Goal: Information Seeking & Learning: Learn about a topic

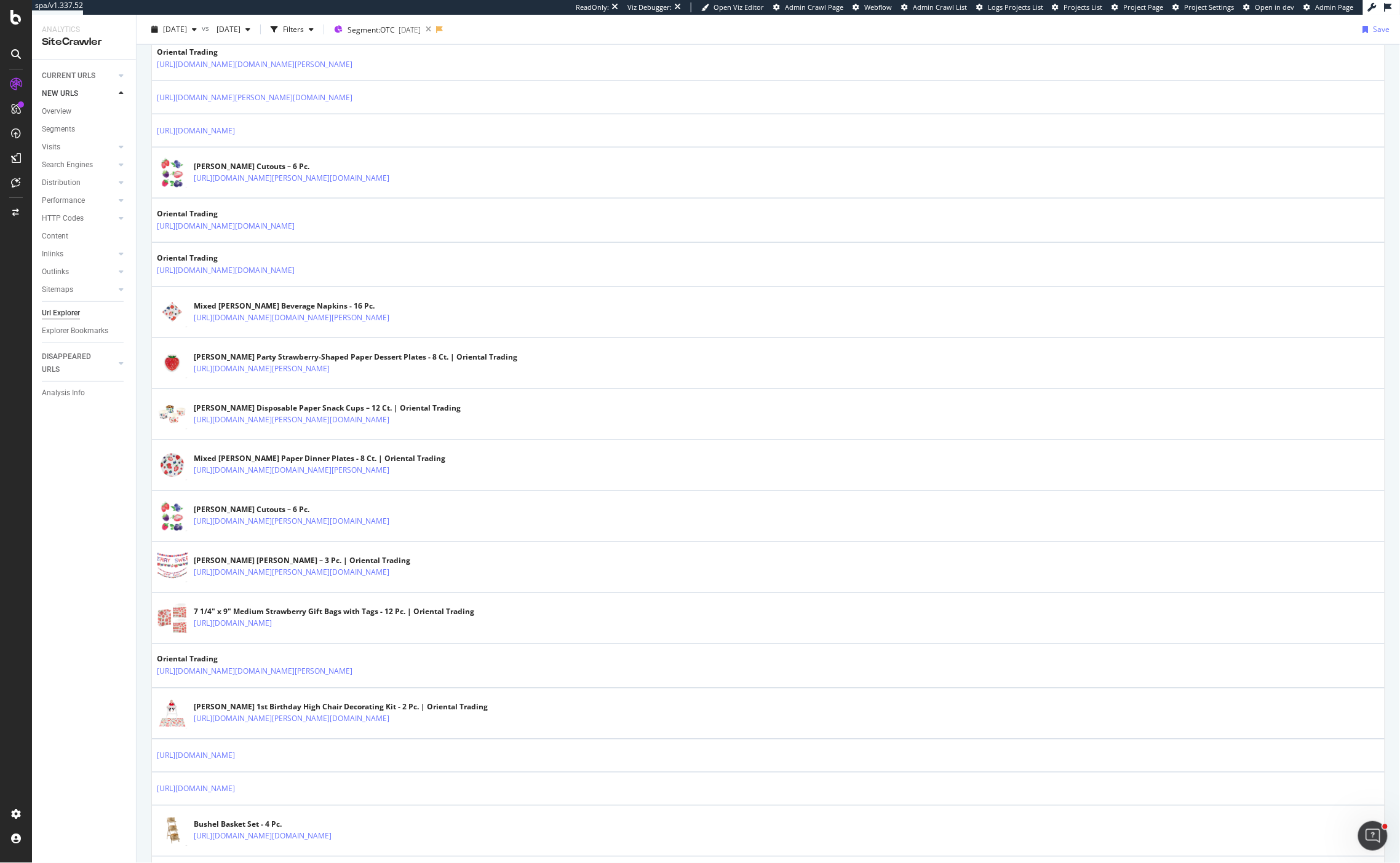
scroll to position [911, 0]
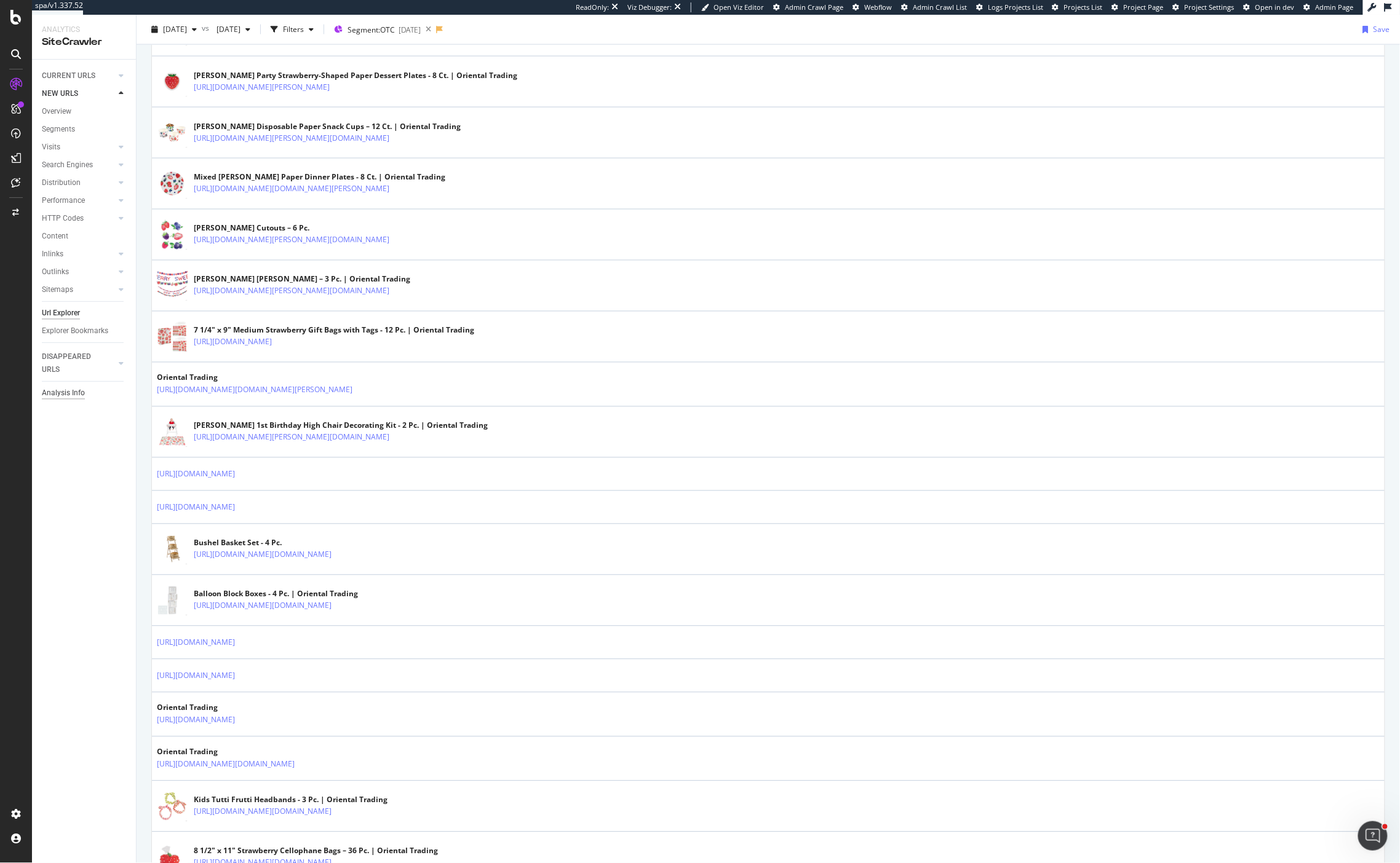
click at [65, 393] on div "Analysis Info" at bounding box center [63, 393] width 43 height 13
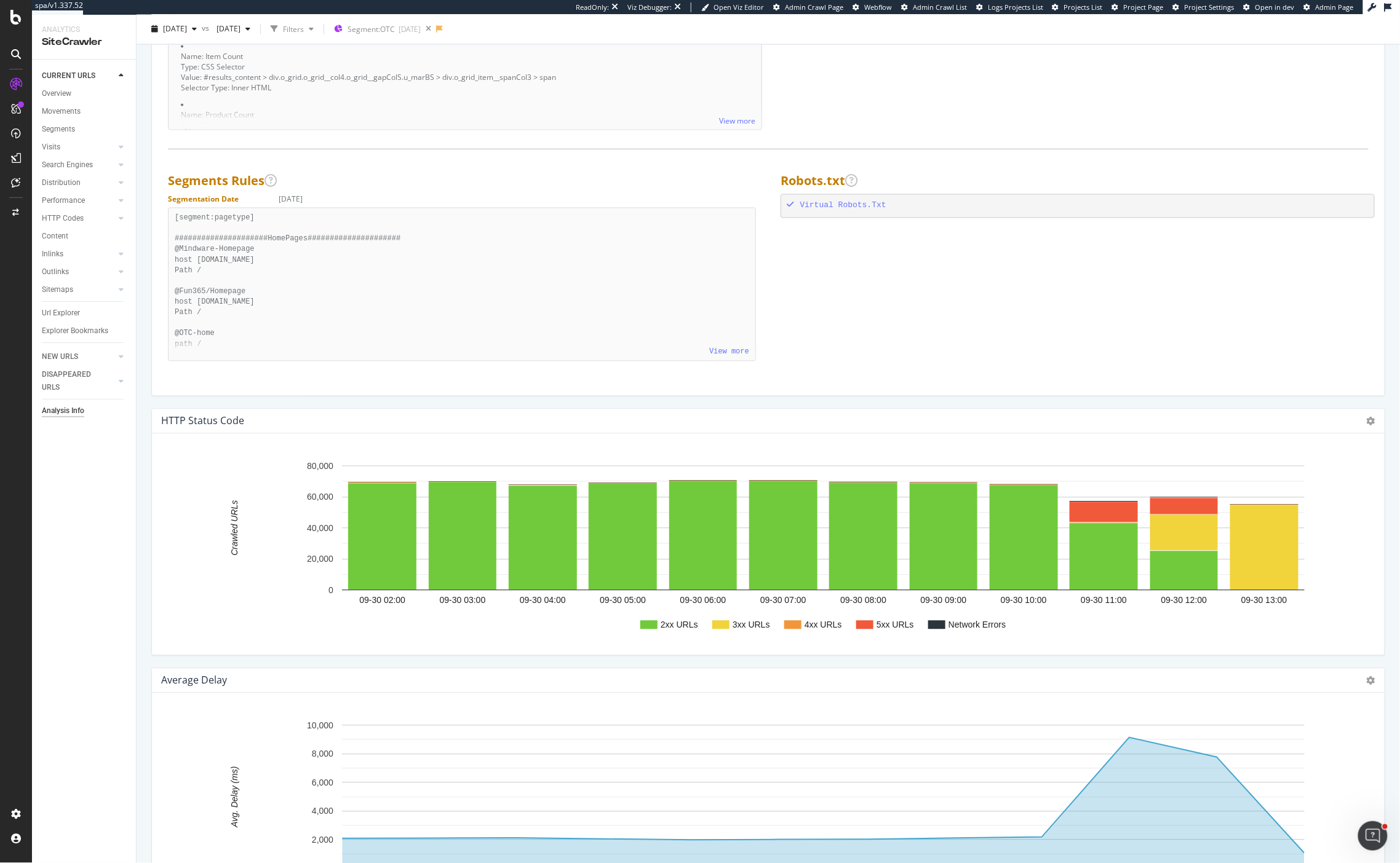
scroll to position [1221, 0]
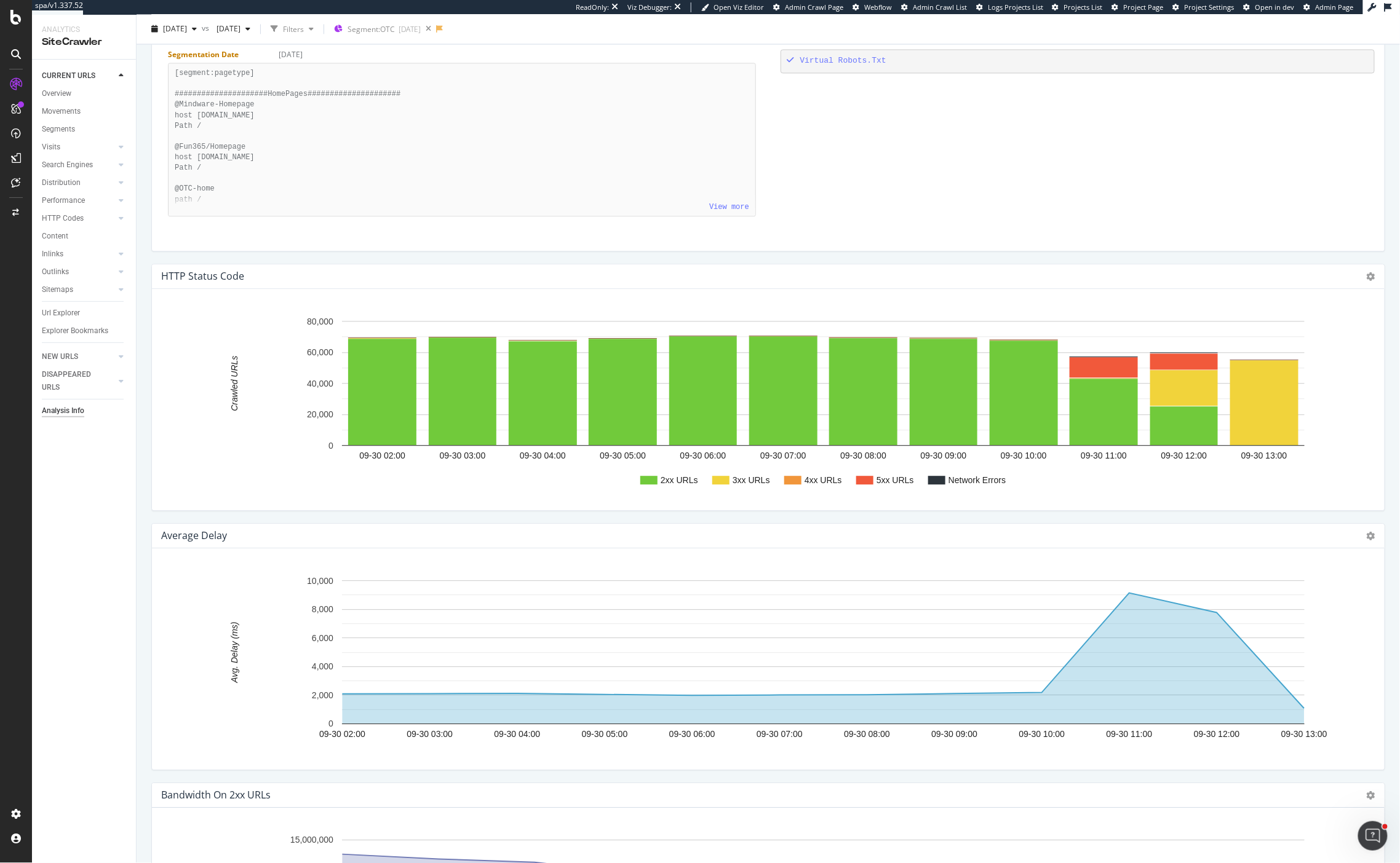
click at [1028, 270] on div "Chart (by Value) Chart (by Percentage) Table Expand Export as CSV Export as PNG" at bounding box center [1371, 276] width 8 height 14
click at [1028, 275] on icon at bounding box center [1371, 276] width 8 height 8
click at [939, 292] on div "2xx URLs 3xx URLs 4xx URLs 5xx URLs Network Errors 09-30 02:[PHONE_NUMBER]:[PHO…" at bounding box center [768, 399] width 1233 height 222
click at [869, 480] on rect "A chart." at bounding box center [865, 480] width 17 height 8
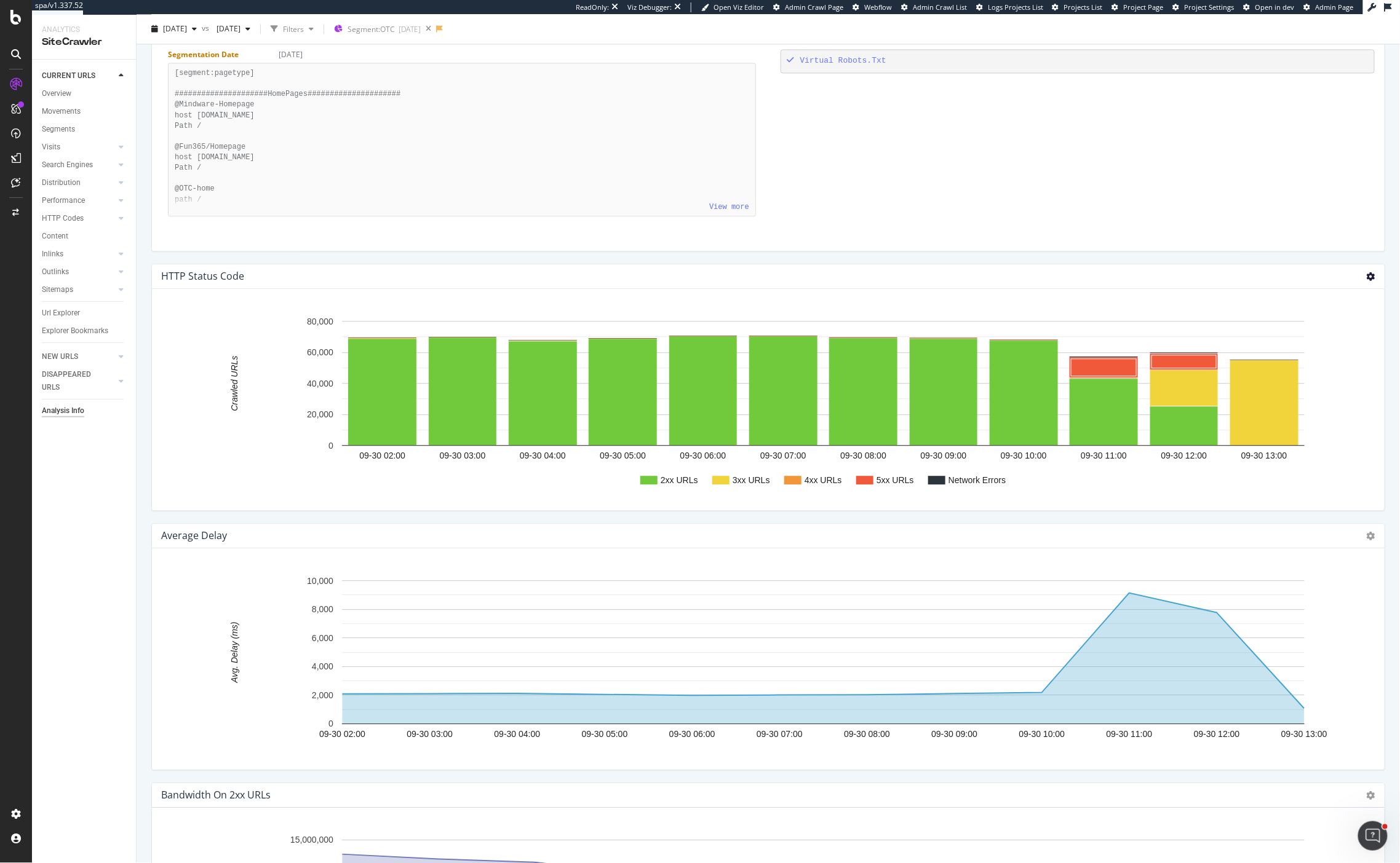
click at [1028, 276] on icon at bounding box center [1371, 276] width 8 height 8
click at [1028, 342] on span "Table" at bounding box center [1328, 343] width 110 height 17
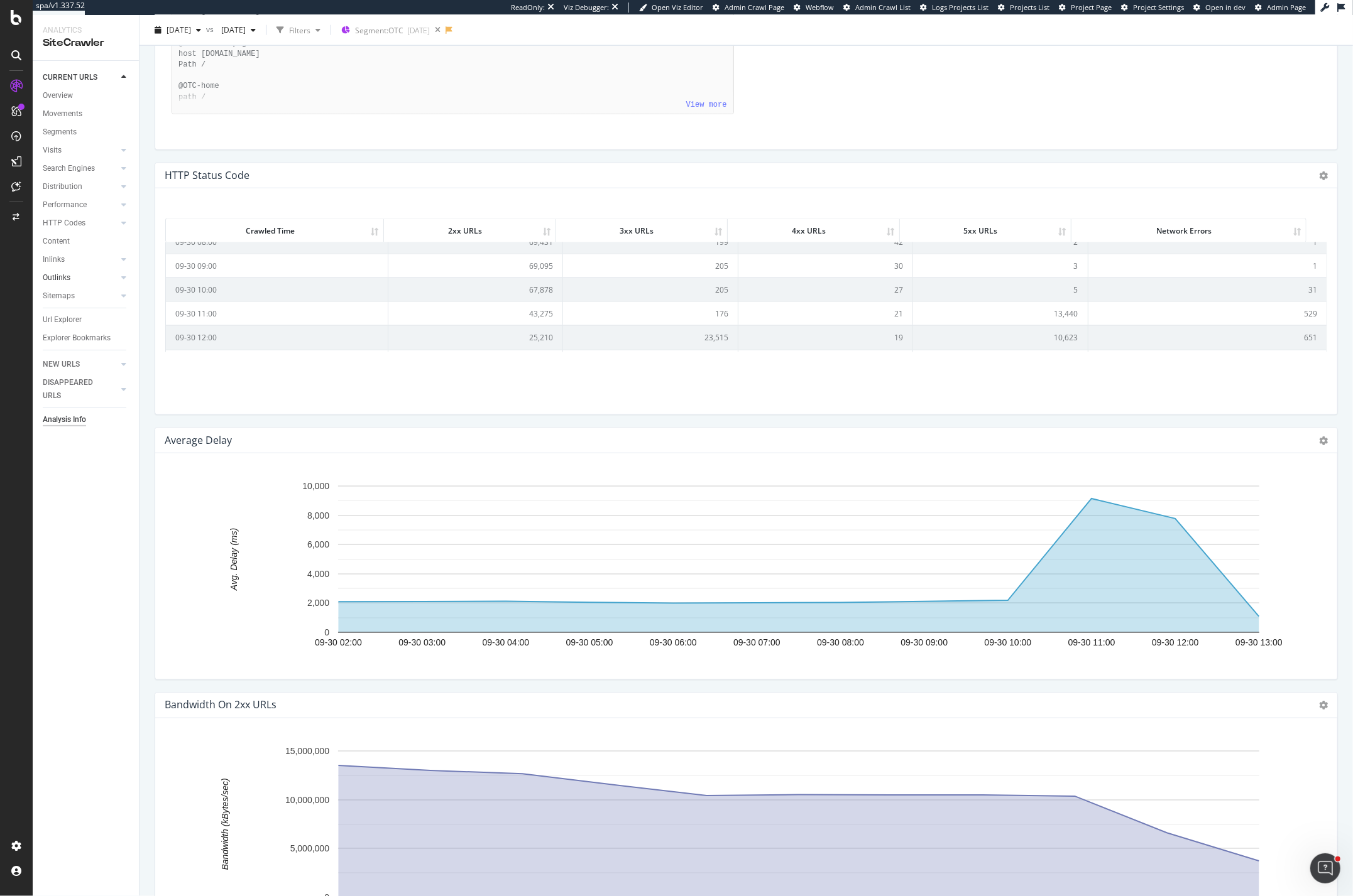
scroll to position [156, 0]
click at [431, 306] on td "43,275" at bounding box center [475, 313] width 174 height 24
click at [197, 291] on td "09-30 10:00" at bounding box center [277, 289] width 223 height 24
click at [533, 287] on td "67,878" at bounding box center [475, 289] width 174 height 24
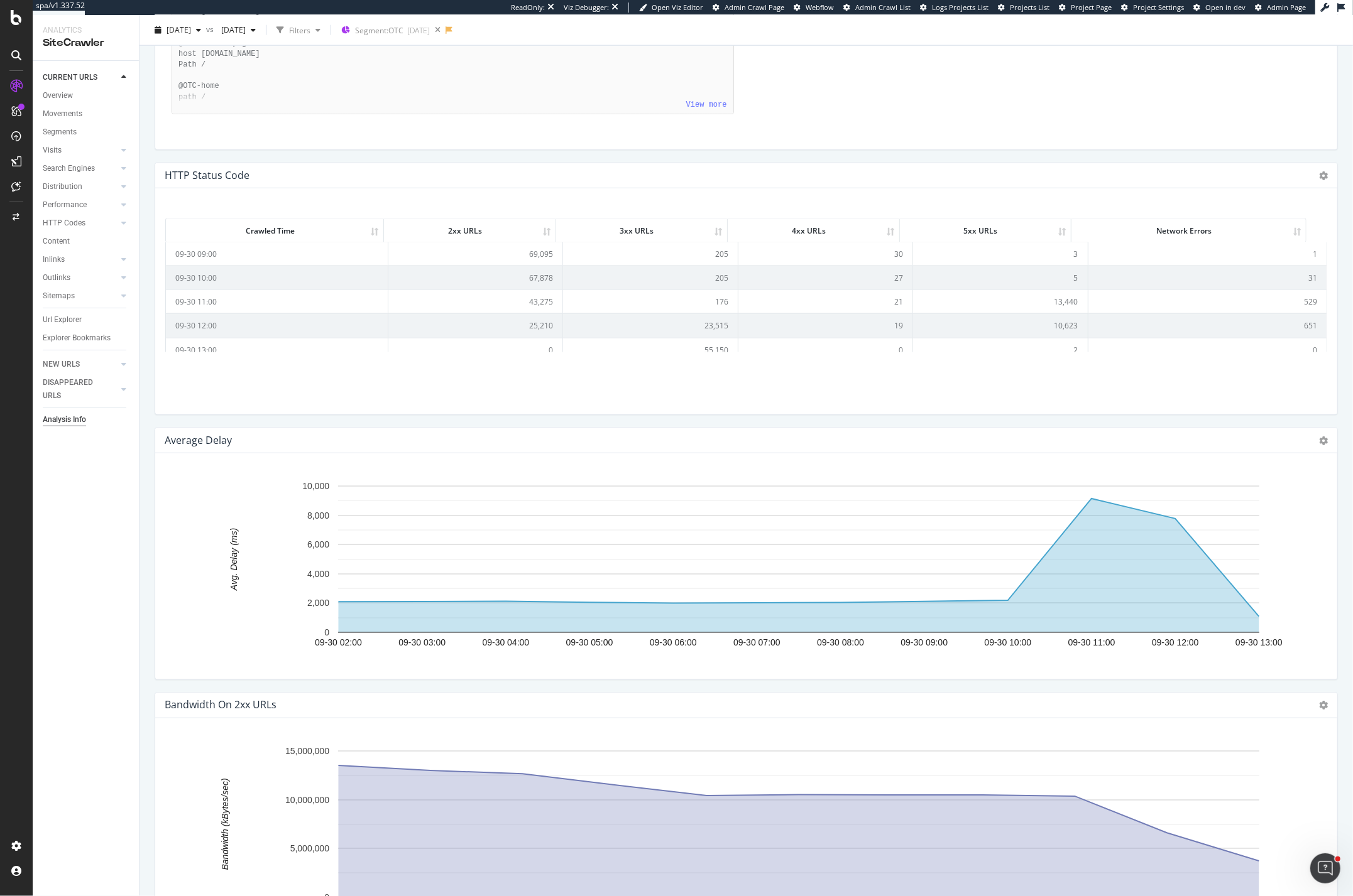
scroll to position [178, 0]
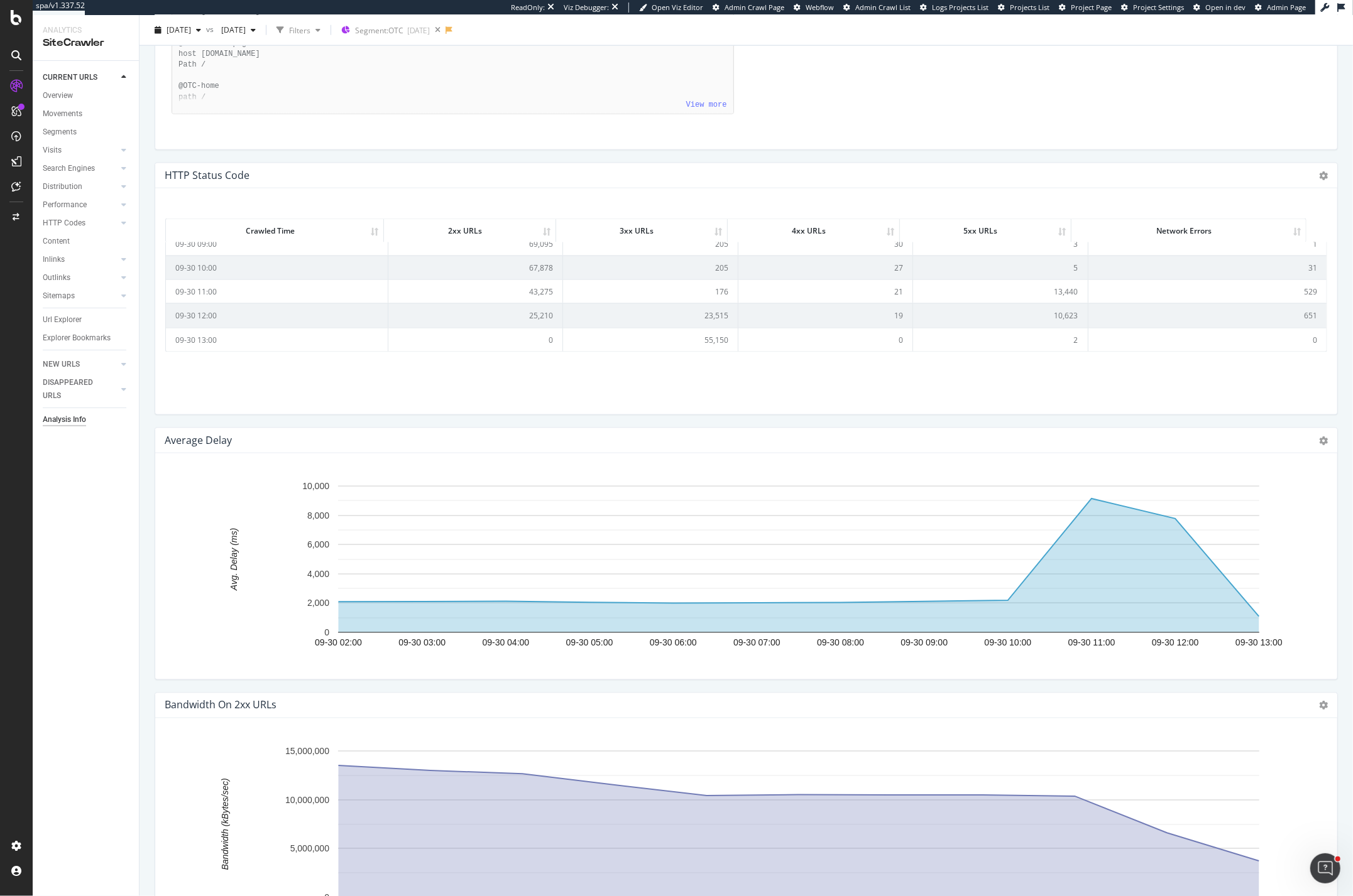
click at [1050, 295] on td "13,440" at bounding box center [999, 291] width 174 height 24
click at [1041, 314] on td "10,623" at bounding box center [999, 315] width 174 height 24
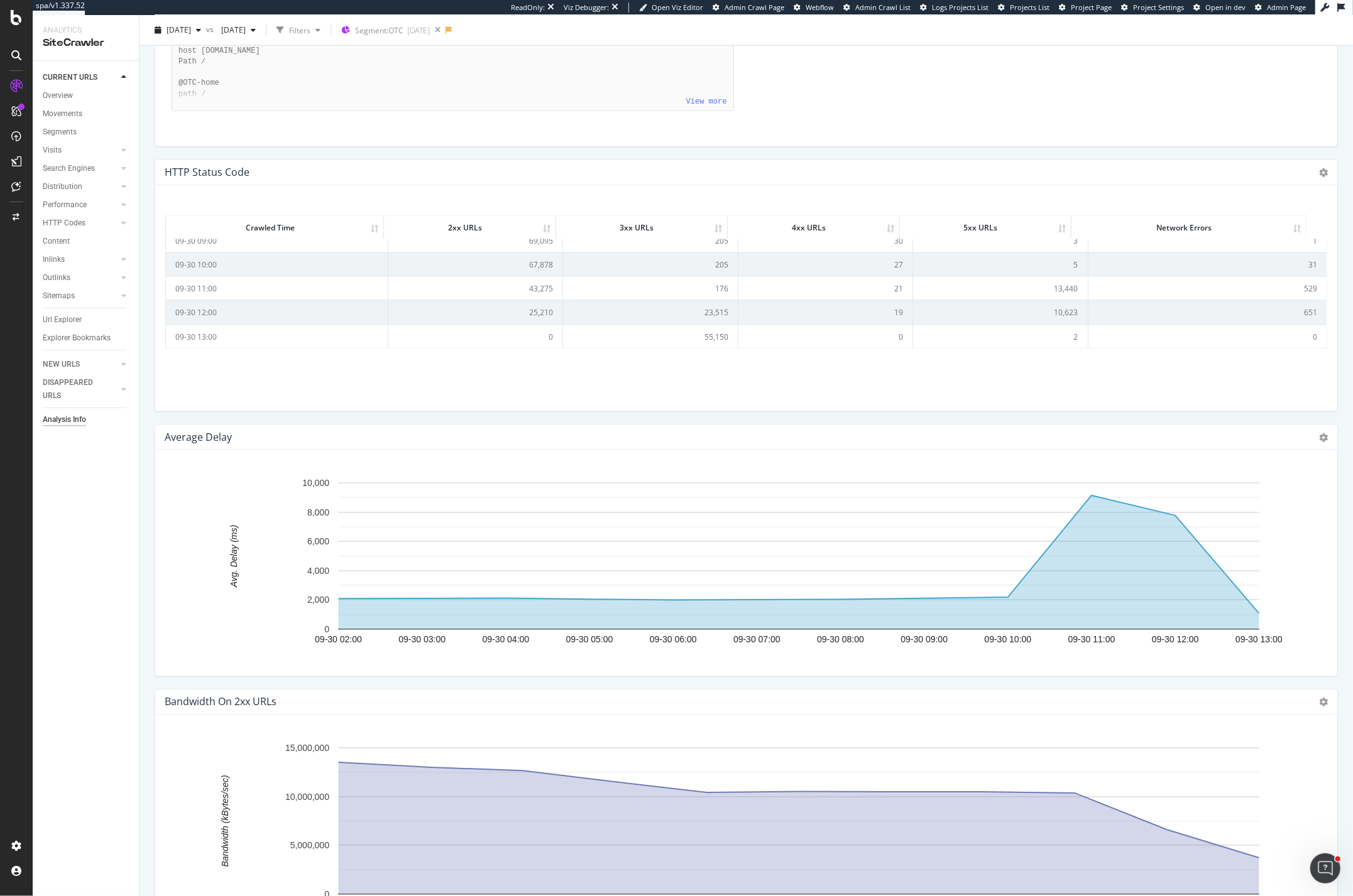
click at [126, 491] on div "CURRENT URLS Overview Movements Segments Visits Analysis Orphan URLs Search Eng…" at bounding box center [86, 478] width 106 height 835
click at [50, 223] on div "HTTP Codes" at bounding box center [64, 224] width 42 height 13
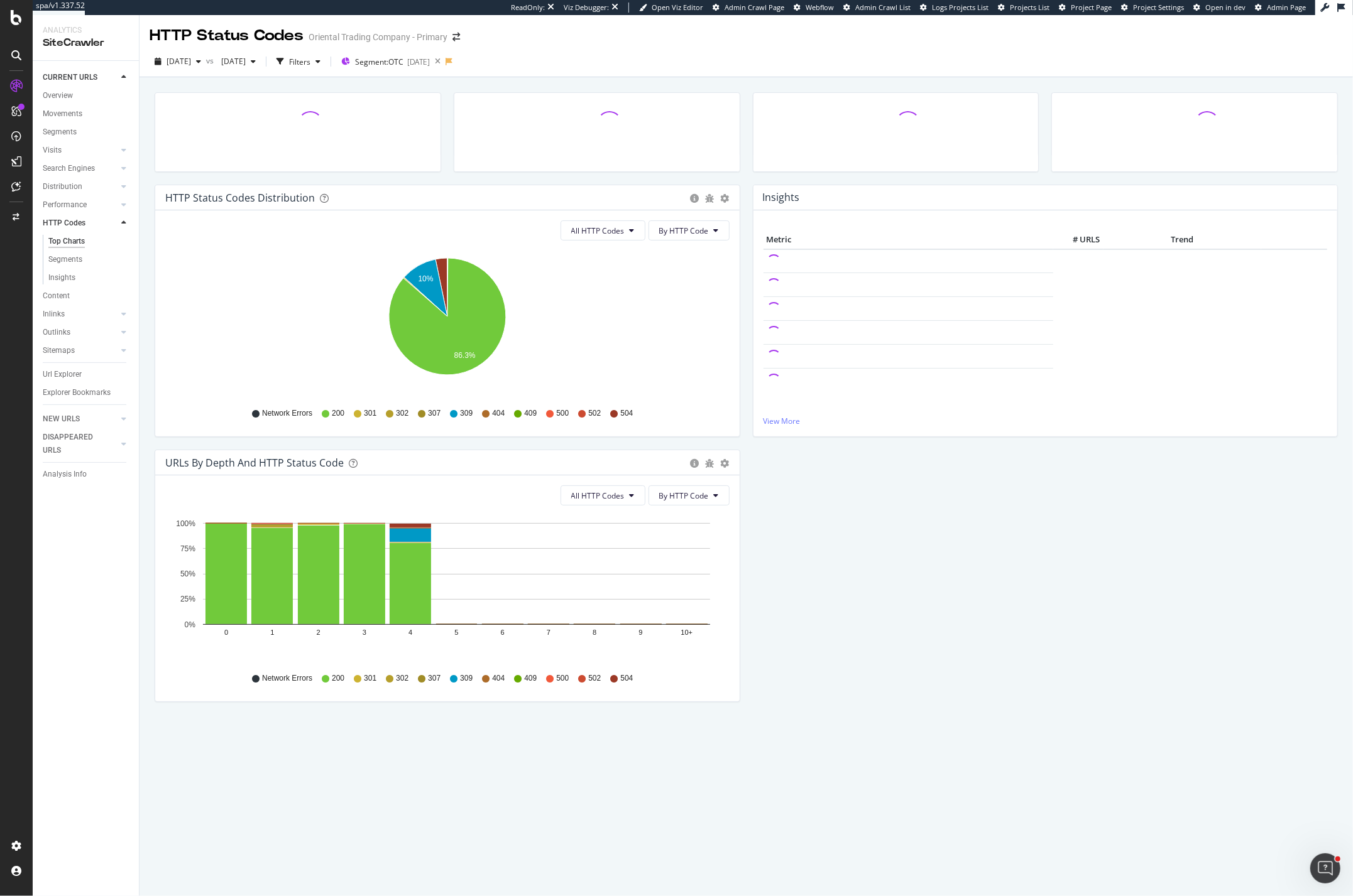
click at [550, 416] on icon at bounding box center [550, 414] width 8 height 8
click at [723, 465] on icon "gear" at bounding box center [725, 463] width 9 height 9
click at [536, 506] on div "All HTTP Codes By HTTP Code" at bounding box center [447, 495] width 565 height 20
click at [637, 492] on button "All HTTP Codes" at bounding box center [603, 495] width 85 height 20
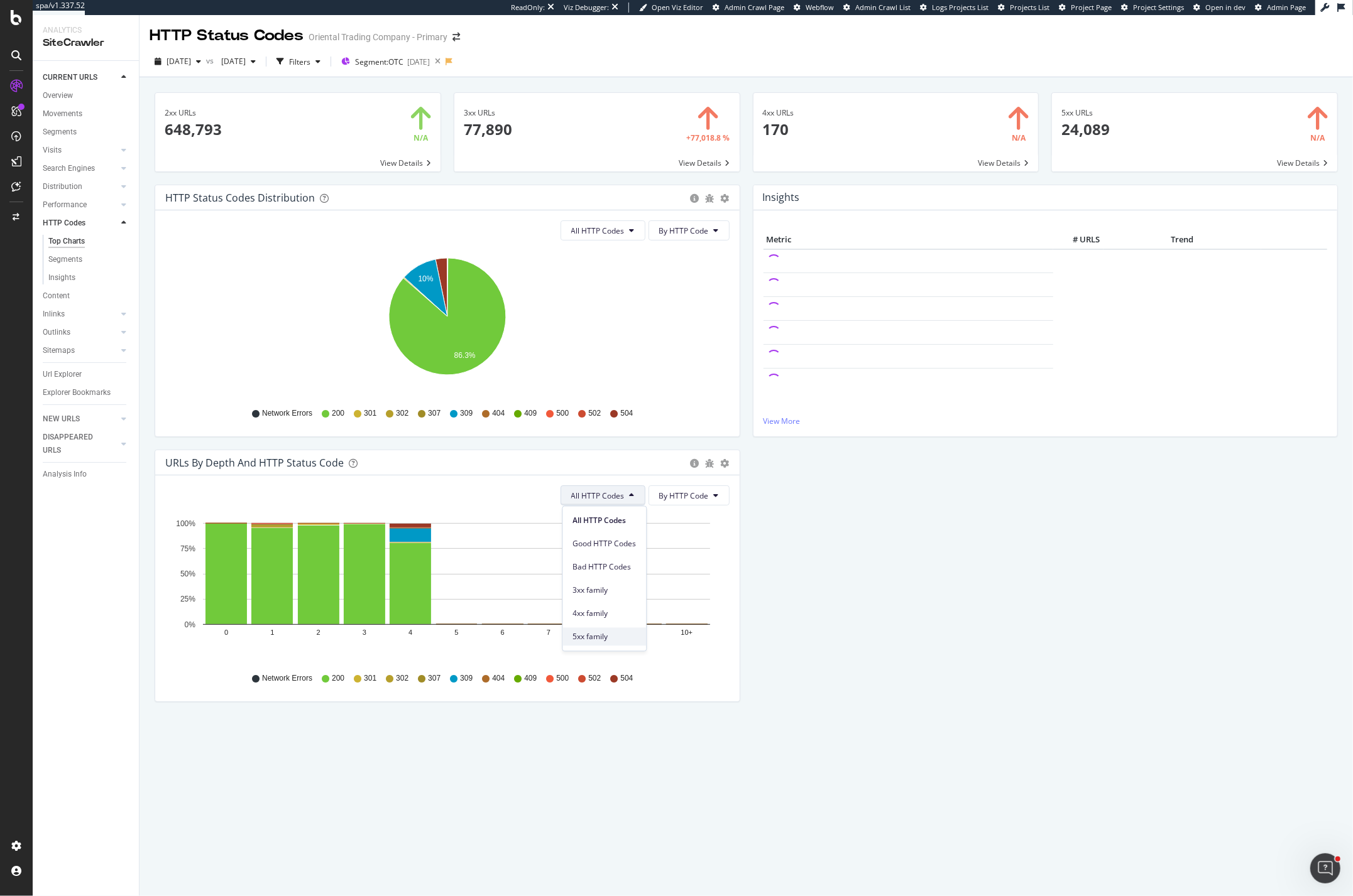
click at [598, 637] on span "5xx family" at bounding box center [604, 637] width 64 height 12
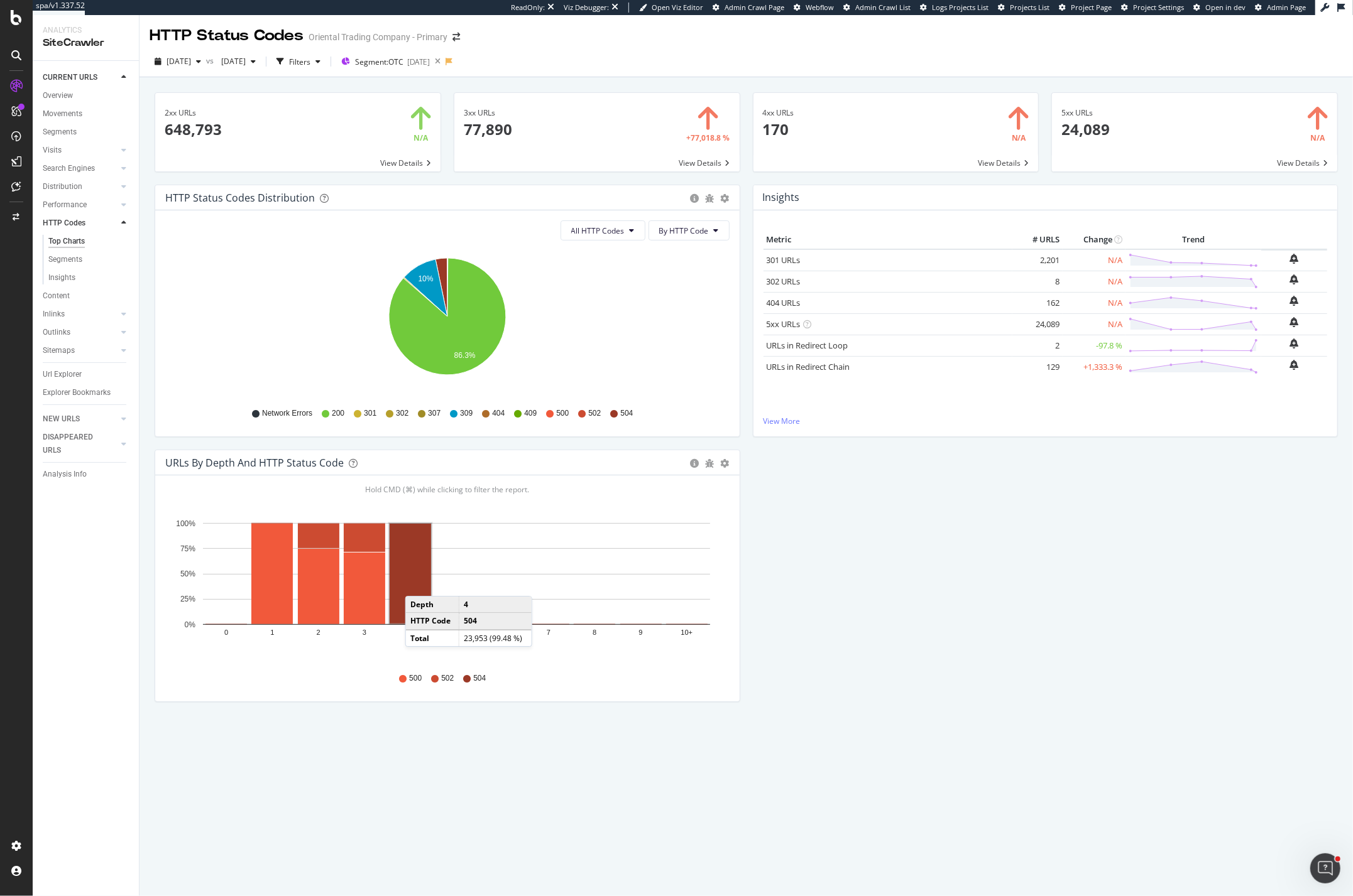
click at [418, 584] on rect "A chart." at bounding box center [410, 574] width 41 height 100
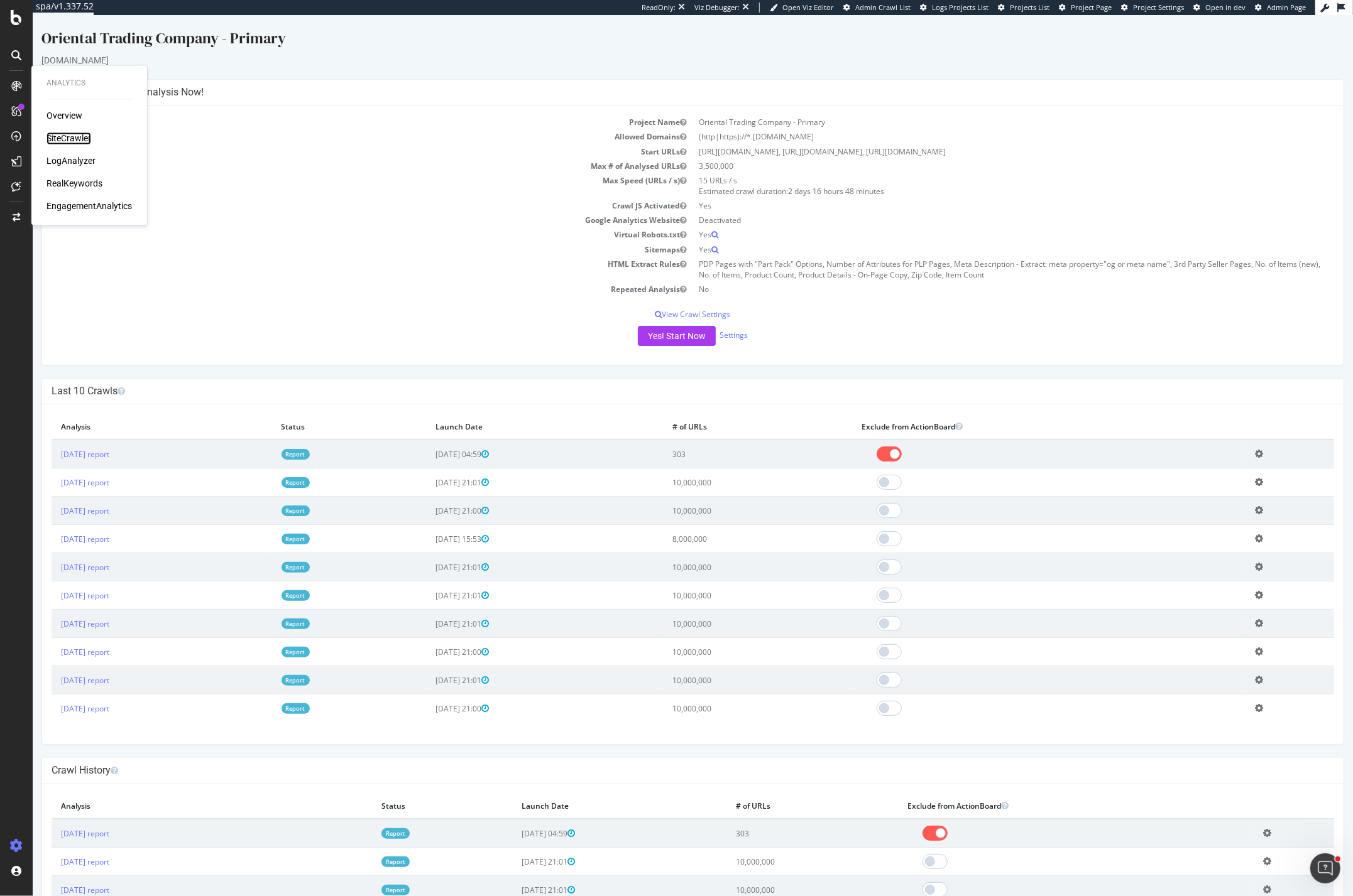
click at [61, 137] on div "SiteCrawler" at bounding box center [68, 139] width 44 height 13
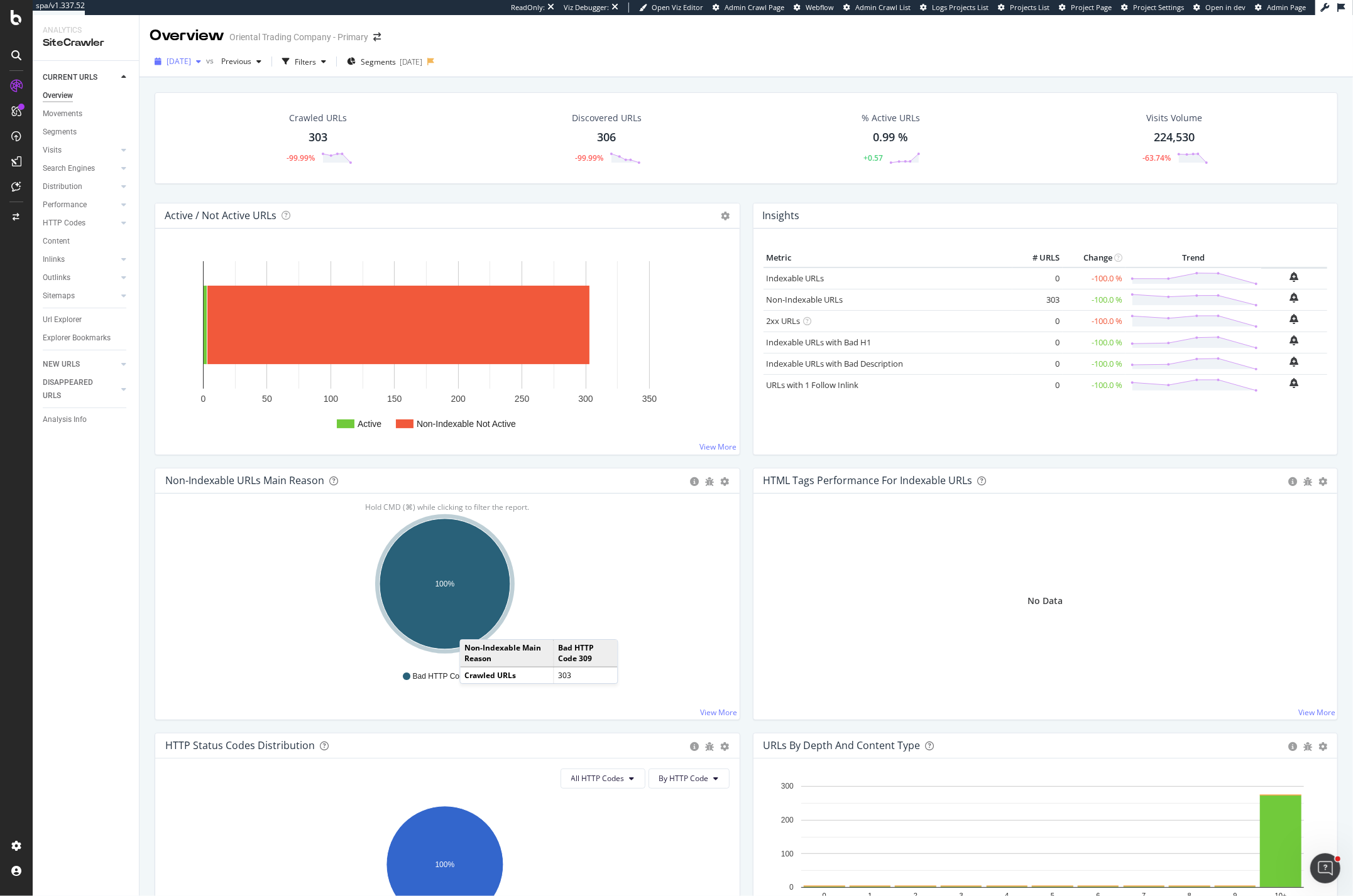
click at [191, 60] on span "2025 Oct. 1st" at bounding box center [178, 61] width 24 height 11
click at [13, 265] on div at bounding box center [15, 456] width 30 height 760
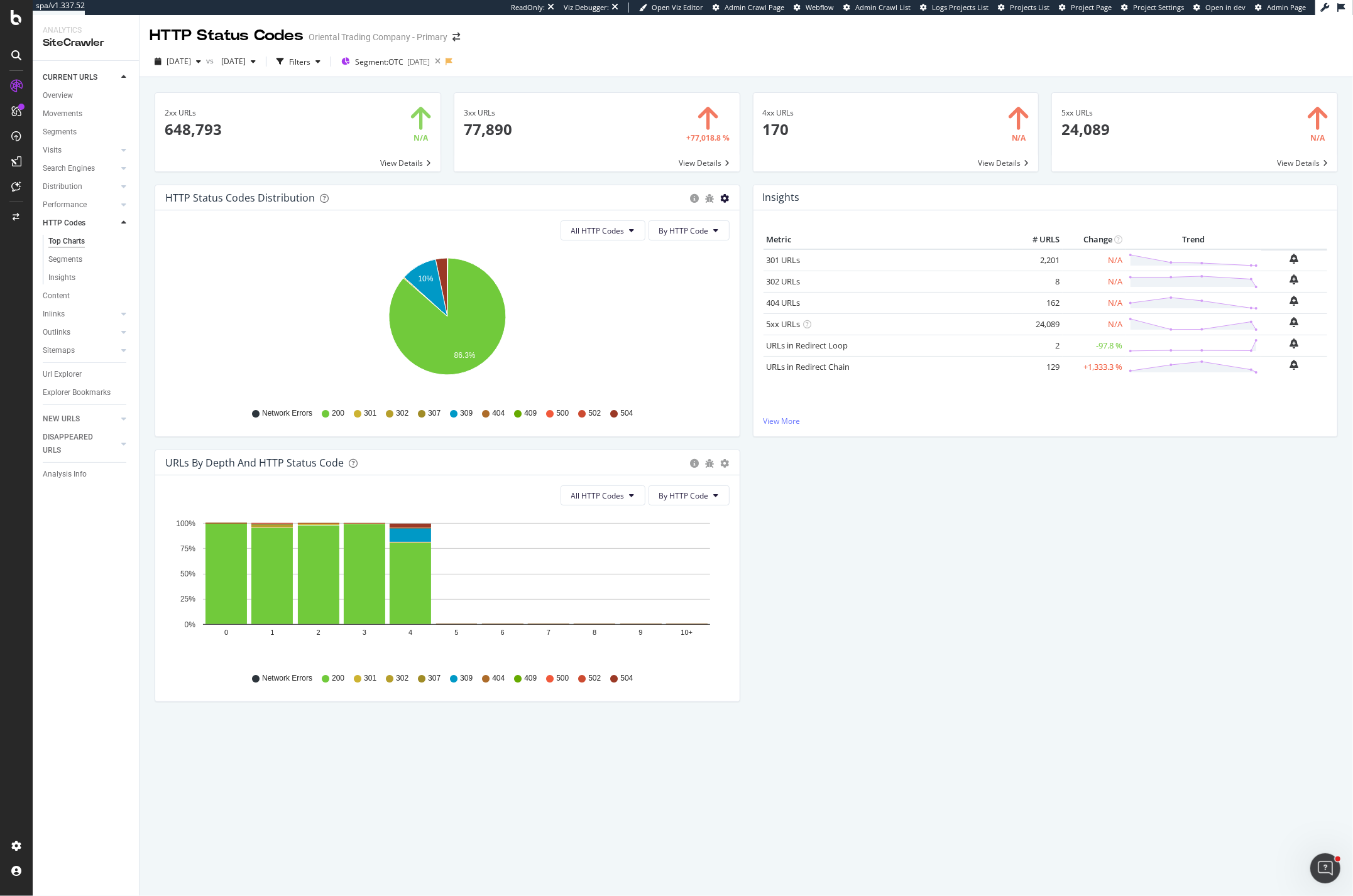
click at [727, 198] on icon "gear" at bounding box center [725, 198] width 9 height 9
click at [563, 298] on icon "10% 86.3%" at bounding box center [446, 323] width 564 height 145
click at [857, 810] on div "2xx URLs × Close Chart main-metric-code-2xx - API Requests List Area Type Reque…" at bounding box center [746, 487] width 1213 height 819
click at [431, 279] on text "10%" at bounding box center [426, 278] width 15 height 9
click at [425, 279] on text "10%" at bounding box center [426, 278] width 15 height 9
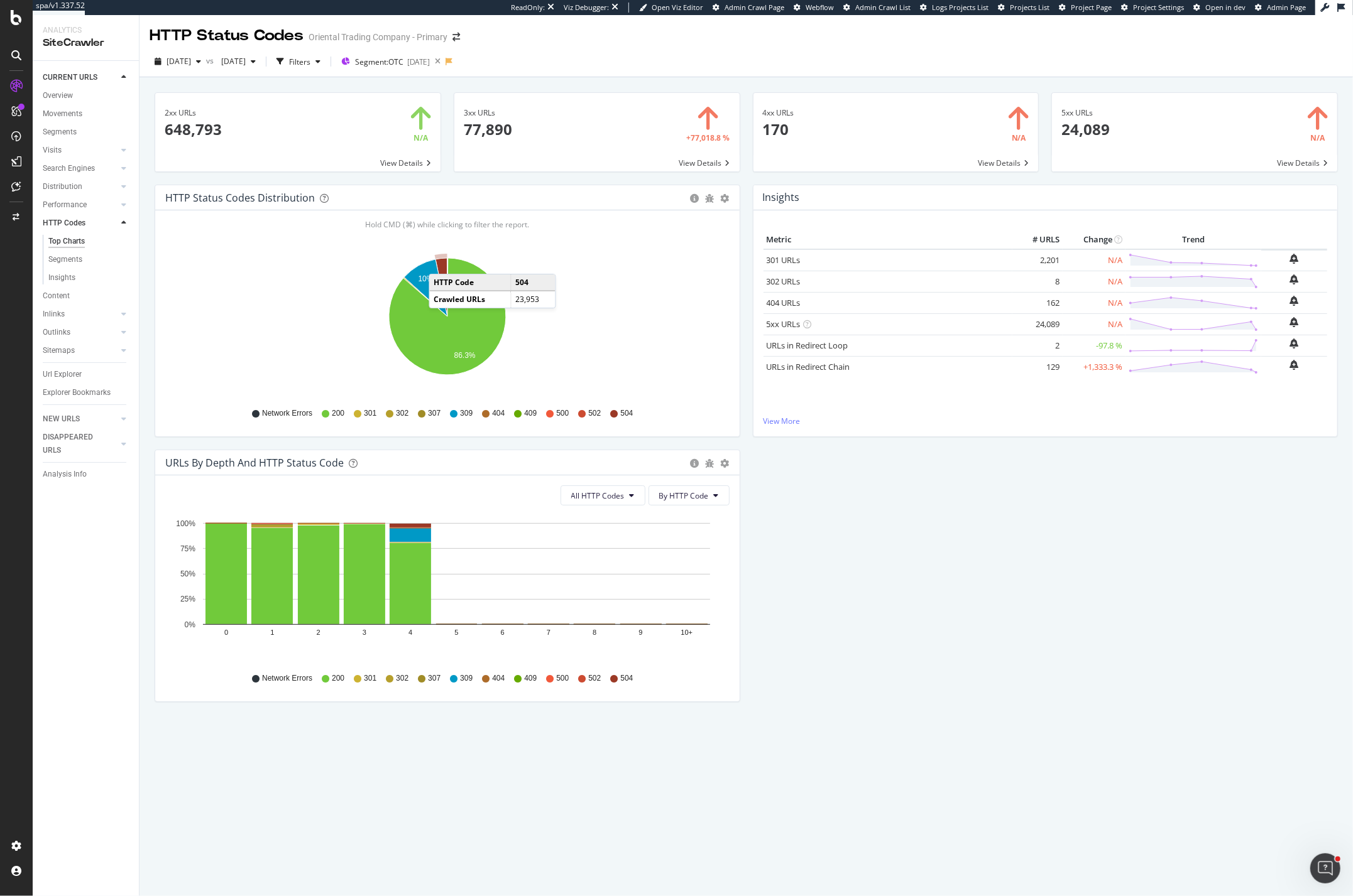
click at [441, 261] on icon "A chart." at bounding box center [441, 287] width 12 height 59
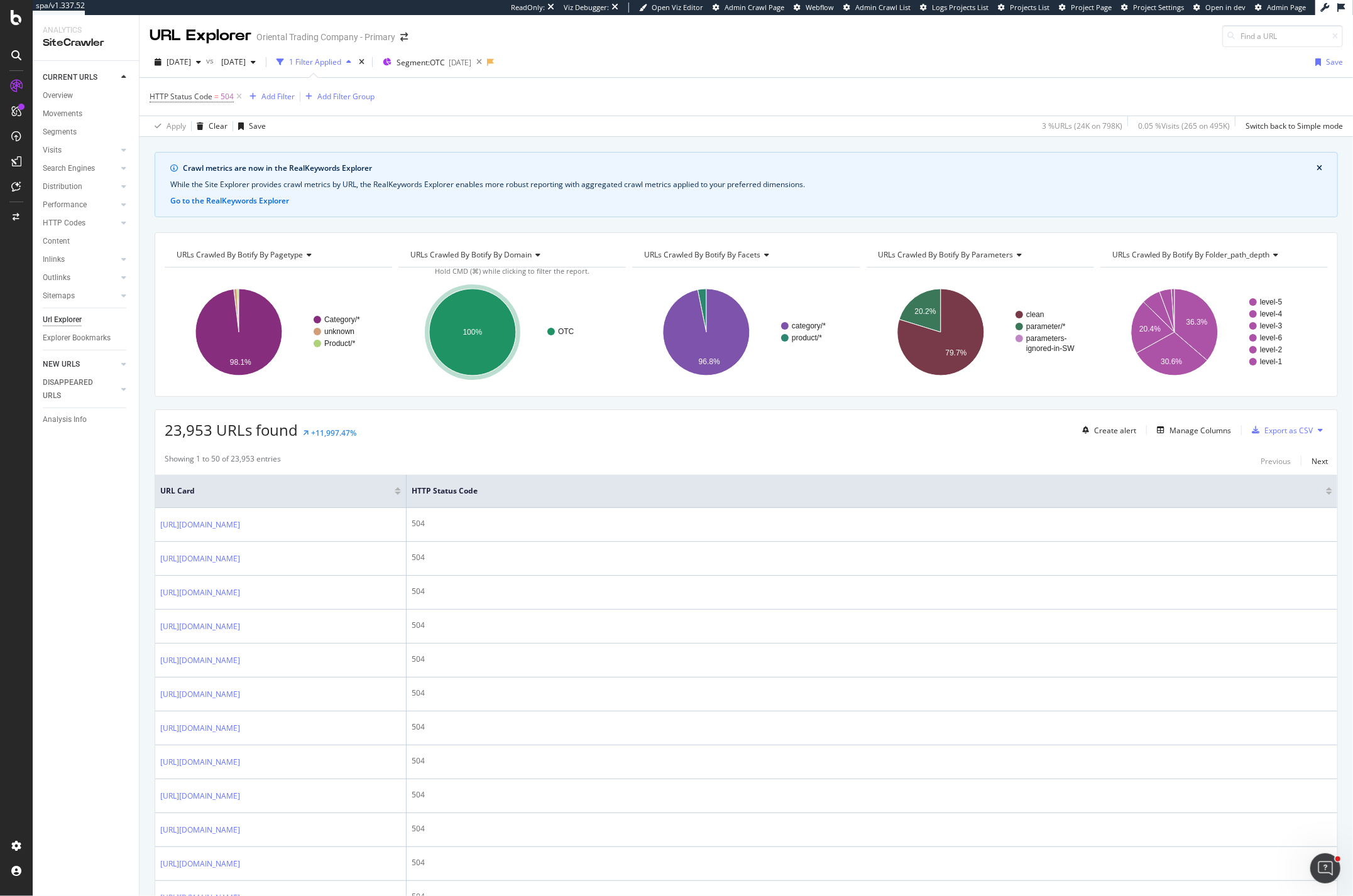
drag, startPoint x: 98, startPoint y: 609, endPoint x: 88, endPoint y: 356, distance: 253.2
click at [99, 603] on div "CURRENT URLS Overview Movements Segments Visits Analysis Orphan URLs Search Eng…" at bounding box center [86, 478] width 106 height 835
click at [77, 418] on div "Analysis Info" at bounding box center [65, 420] width 44 height 13
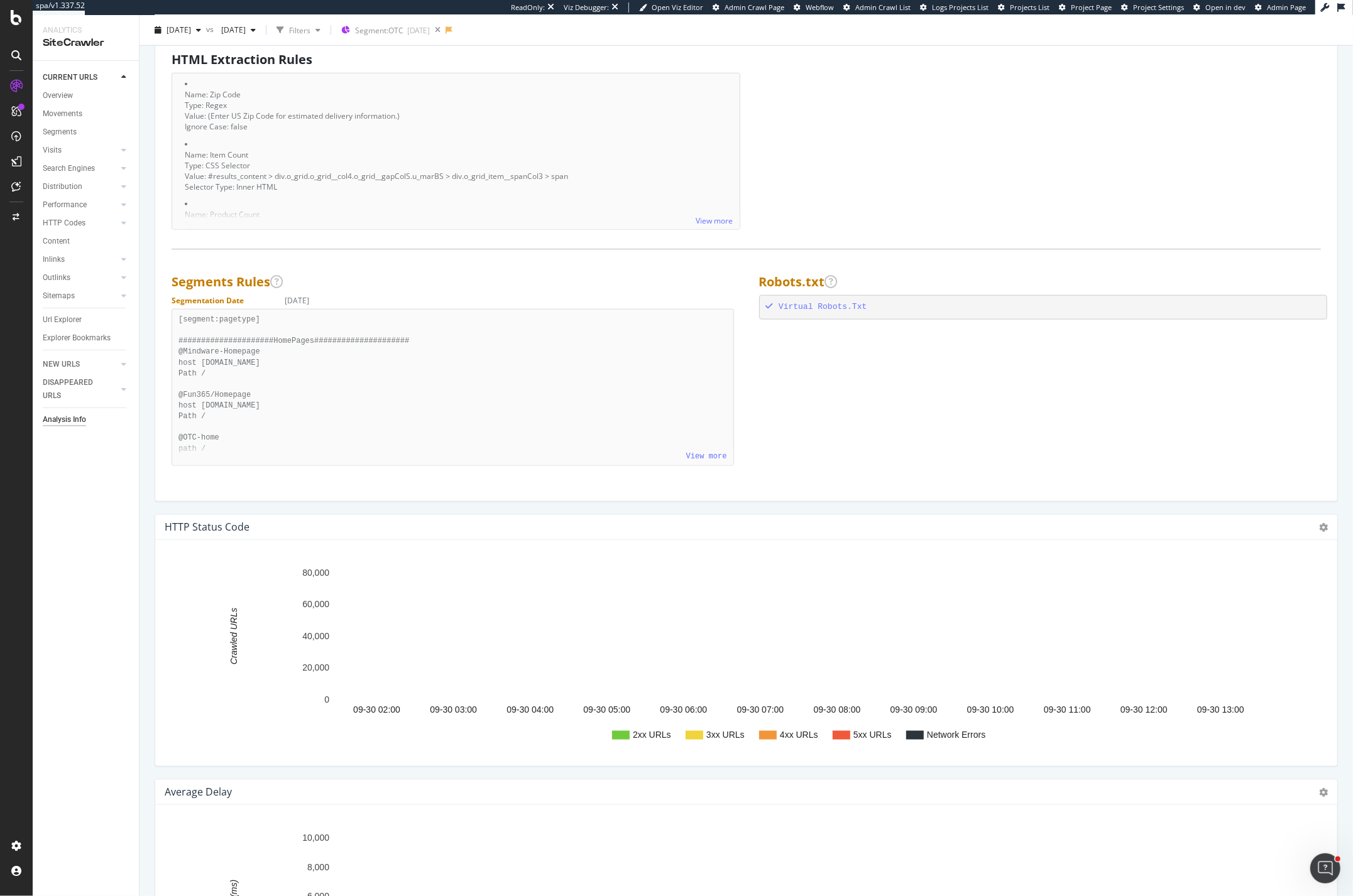
scroll to position [1070, 0]
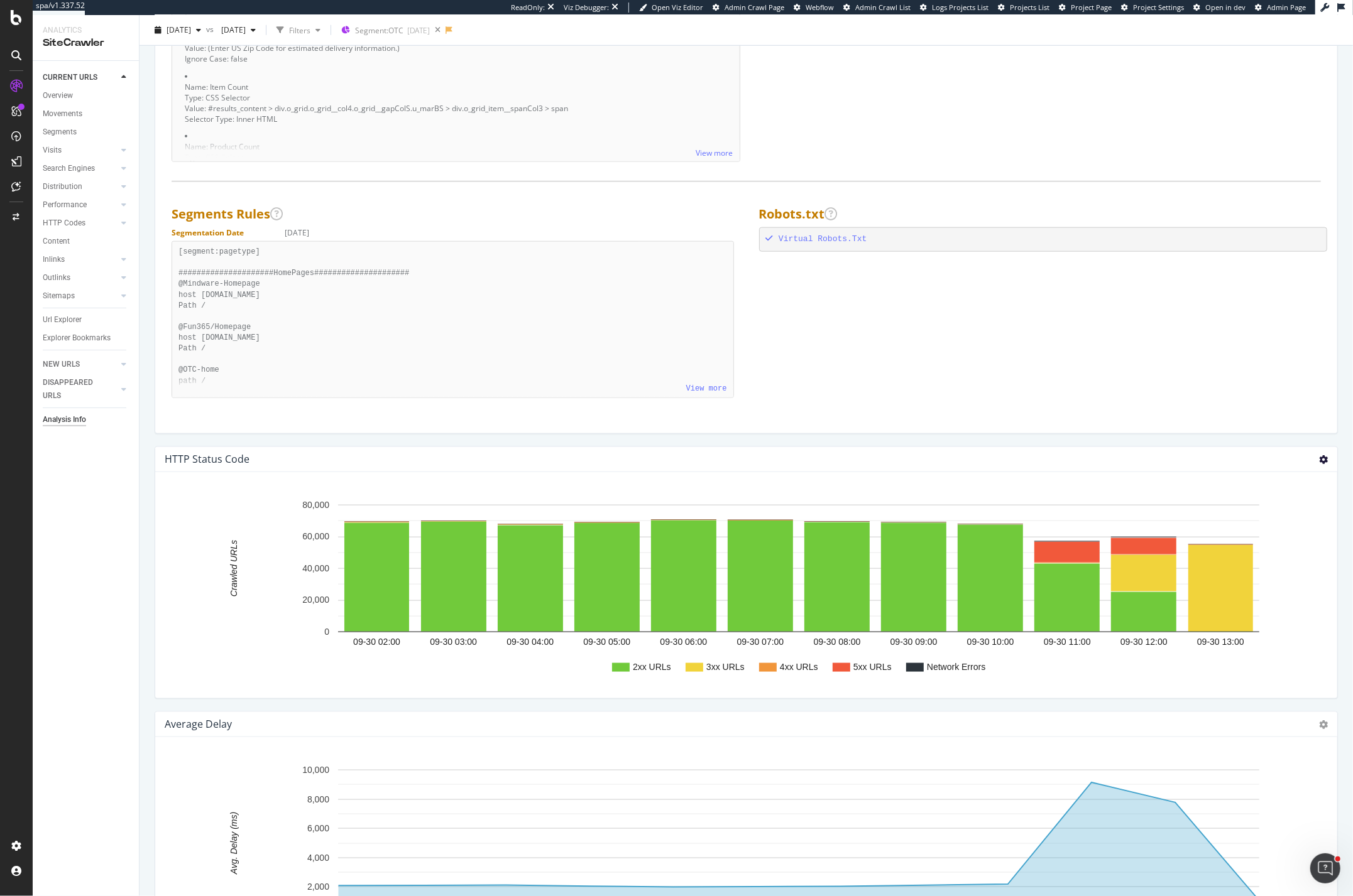
click at [1319, 460] on icon at bounding box center [1323, 460] width 9 height 9
click at [1275, 507] on span "Chart (by Percentage)" at bounding box center [1280, 504] width 113 height 17
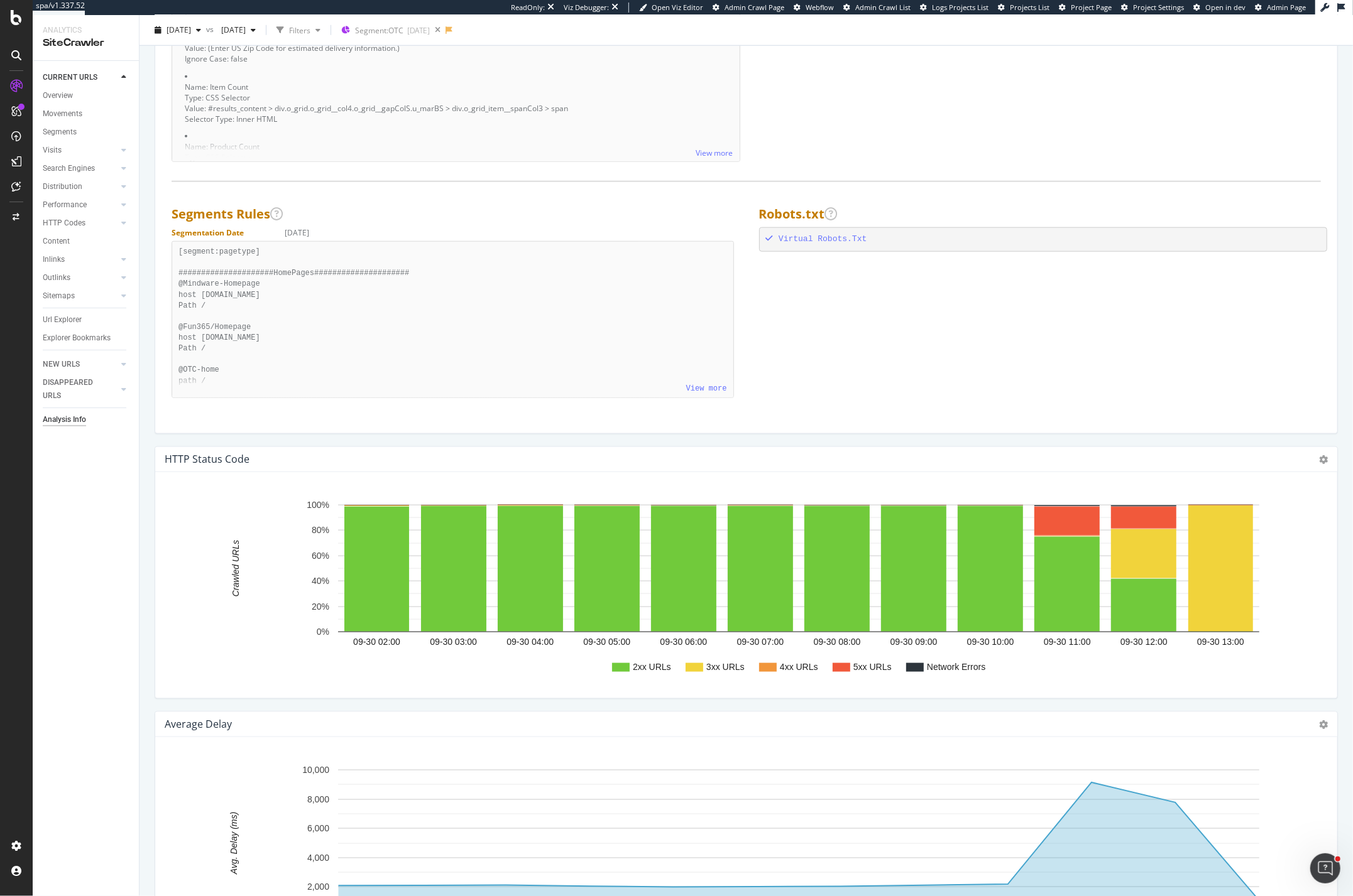
click at [1317, 459] on div "HTTP Status Code Chart (by Value) Chart (by Percentage) Table Expand Export as …" at bounding box center [746, 460] width 1181 height 25
click at [1319, 456] on icon at bounding box center [1323, 460] width 9 height 9
click at [1261, 478] on span "Chart (by Value)" at bounding box center [1280, 481] width 113 height 17
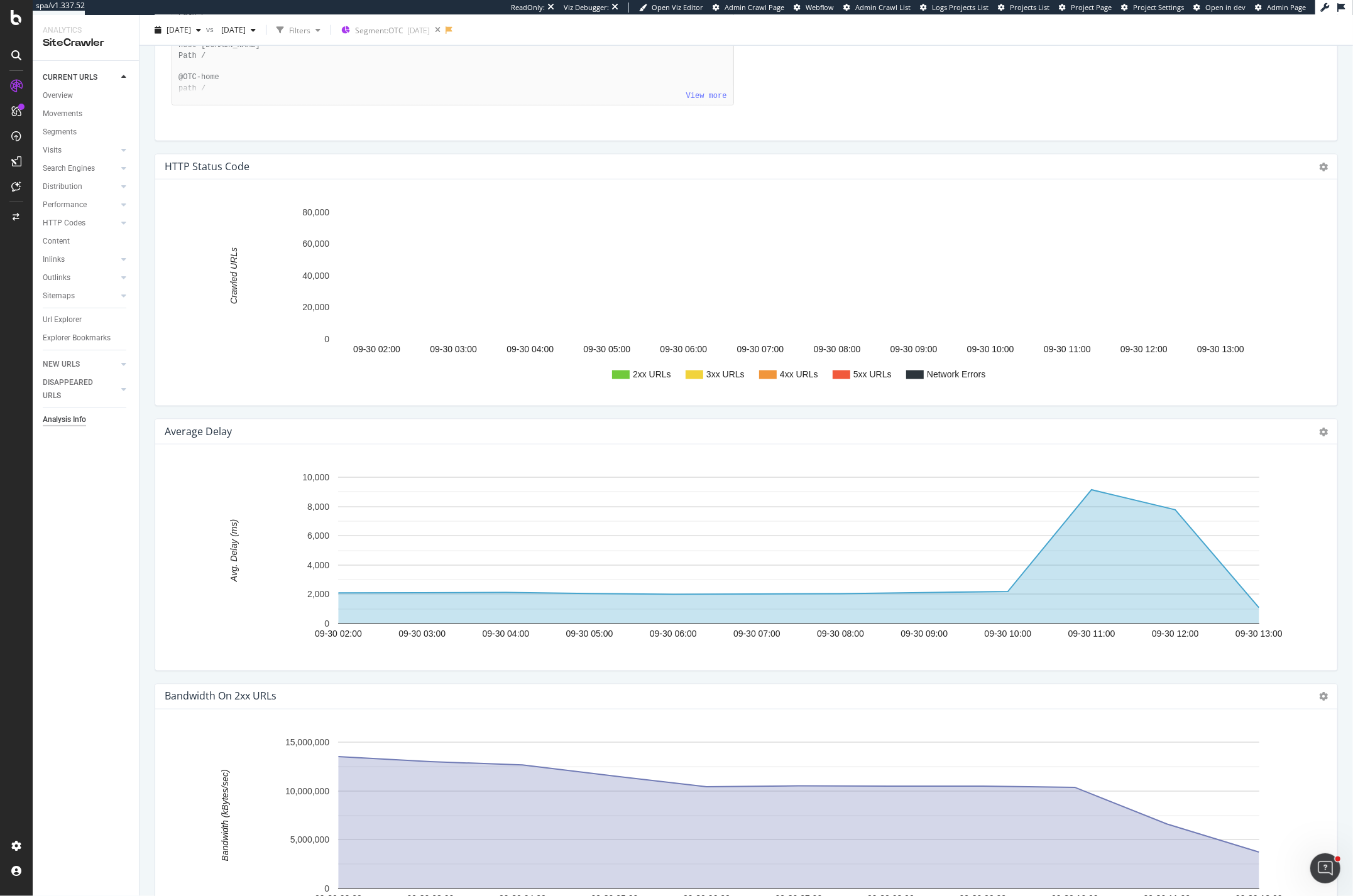
scroll to position [976, 0]
